Goal: Answer question/provide support: Share knowledge or assist other users

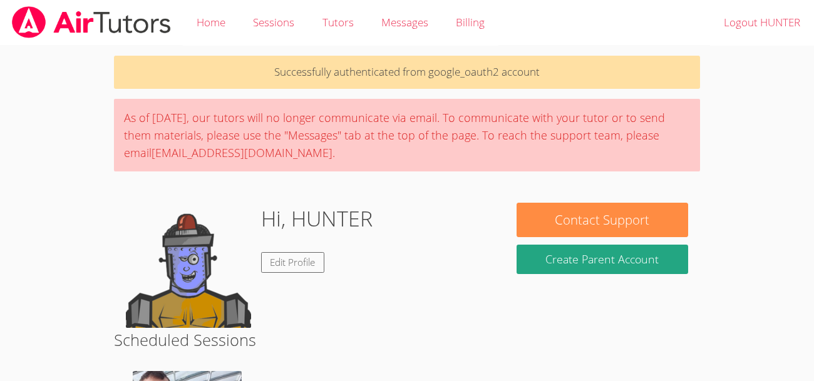
scroll to position [175, 0]
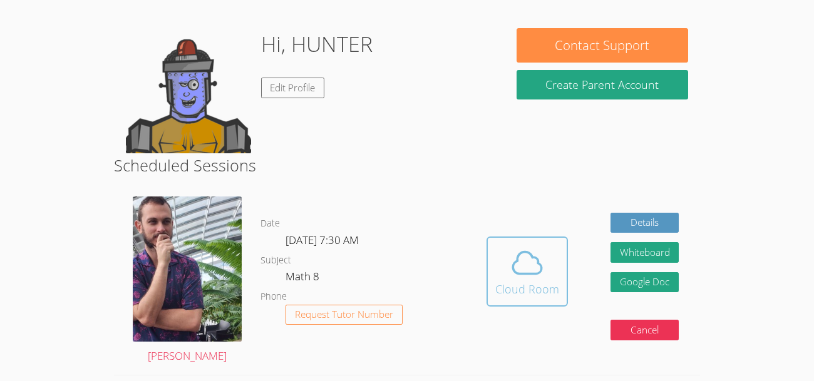
click at [512, 285] on div "Cloud Room" at bounding box center [527, 290] width 64 height 18
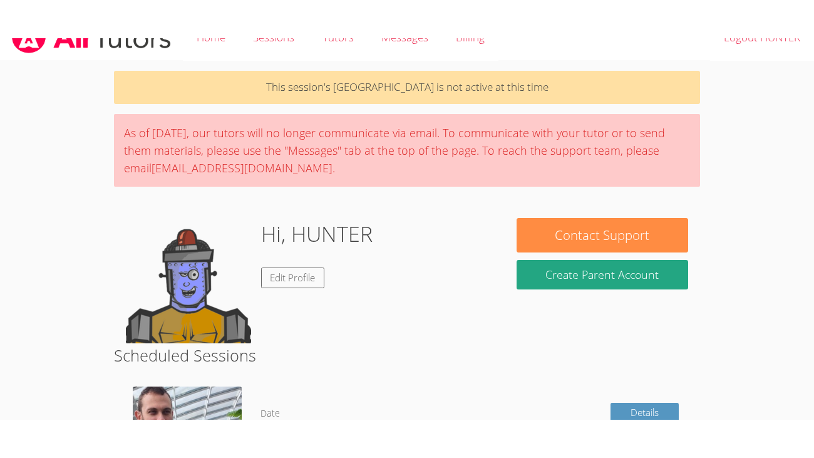
scroll to position [24, 0]
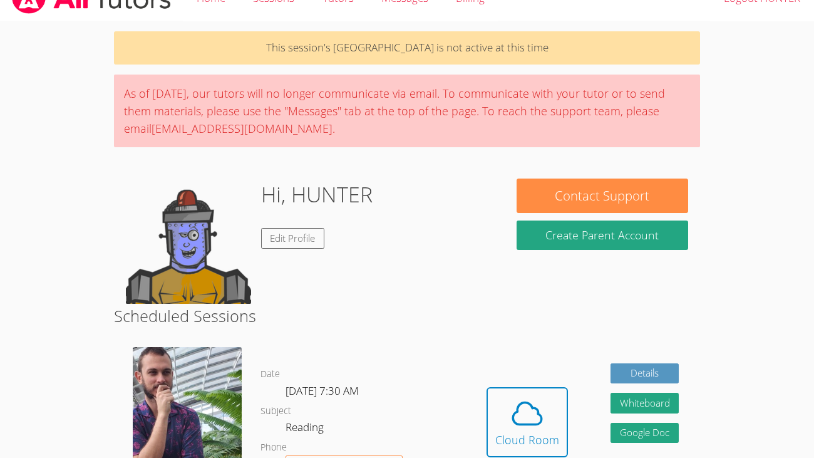
click at [467, 381] on div "Hidden Cloud Room Details Whiteboard Hidden Google Doc Cancel" at bounding box center [583, 432] width 234 height 188
click at [475, 381] on div "Hidden Cloud Room Details Whiteboard Hidden Google Doc Cancel" at bounding box center [583, 432] width 234 height 188
click at [499, 381] on span at bounding box center [527, 413] width 64 height 35
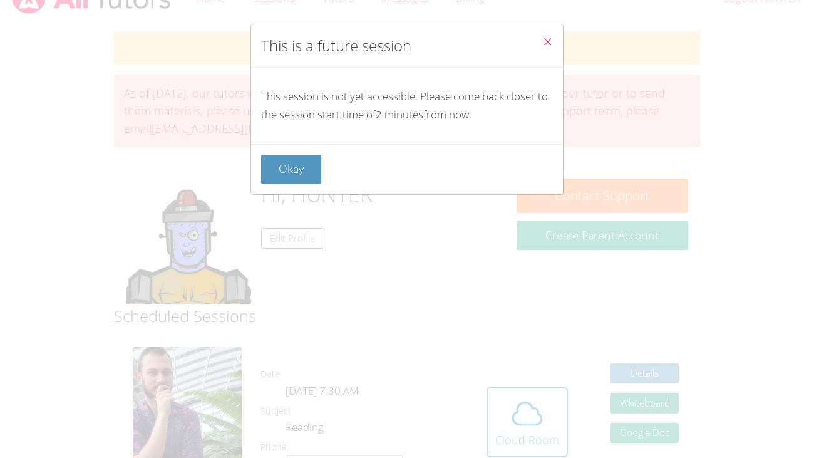
click at [259, 172] on div "Okay" at bounding box center [407, 169] width 312 height 50
click at [276, 171] on button "Okay" at bounding box center [291, 169] width 60 height 29
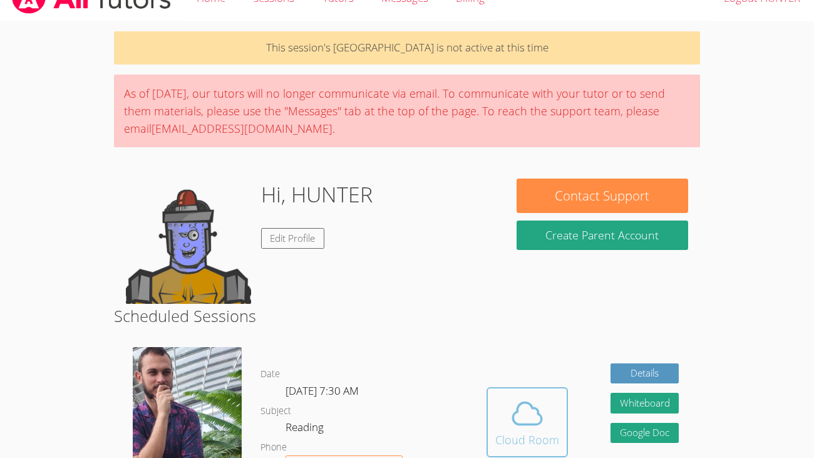
click at [526, 381] on icon at bounding box center [527, 413] width 35 height 35
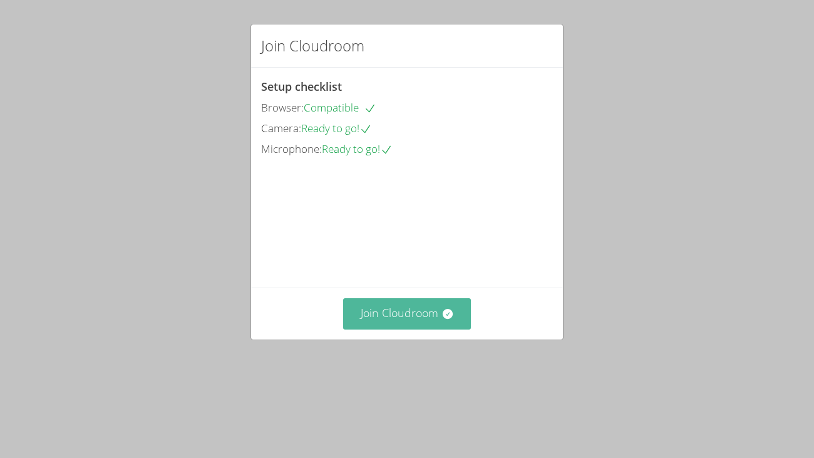
click at [402, 329] on button "Join Cloudroom" at bounding box center [407, 313] width 128 height 31
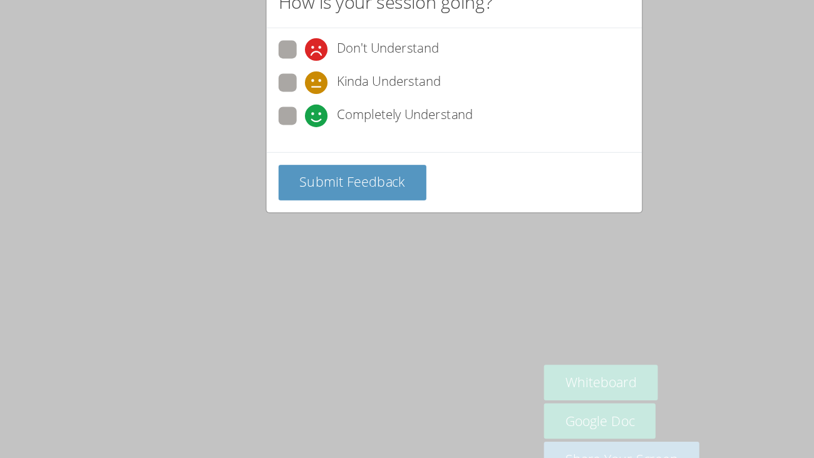
click at [283, 150] on span at bounding box center [283, 150] width 0 height 0
click at [283, 143] on input "Completely Understand" at bounding box center [288, 138] width 11 height 11
radio input "true"
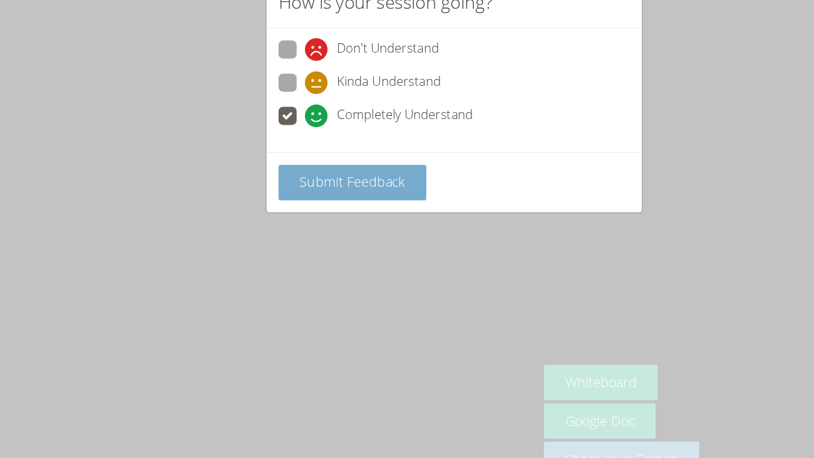
click at [269, 194] on button "Submit Feedback" at bounding box center [322, 195] width 123 height 29
